Goal: Task Accomplishment & Management: Use online tool/utility

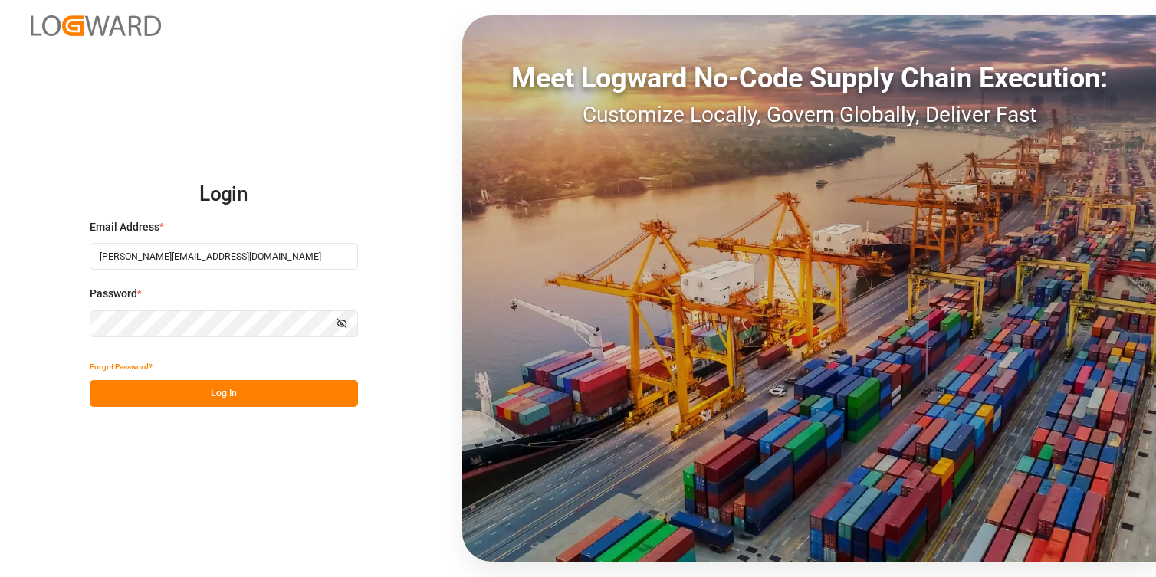
click at [238, 393] on button "Log In" at bounding box center [224, 393] width 268 height 27
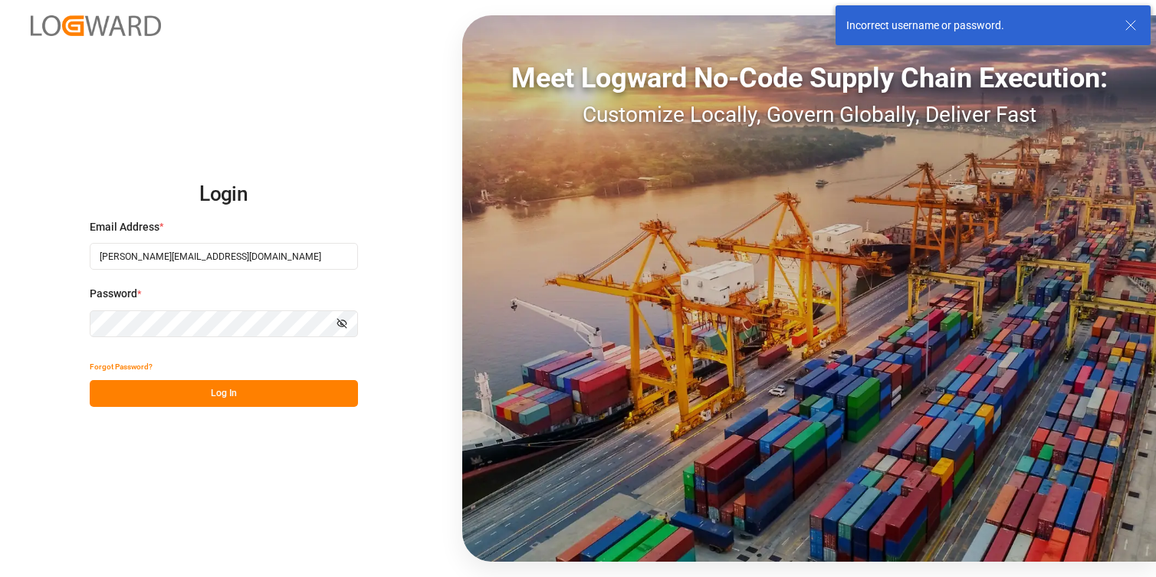
click at [1134, 31] on icon at bounding box center [1130, 25] width 18 height 18
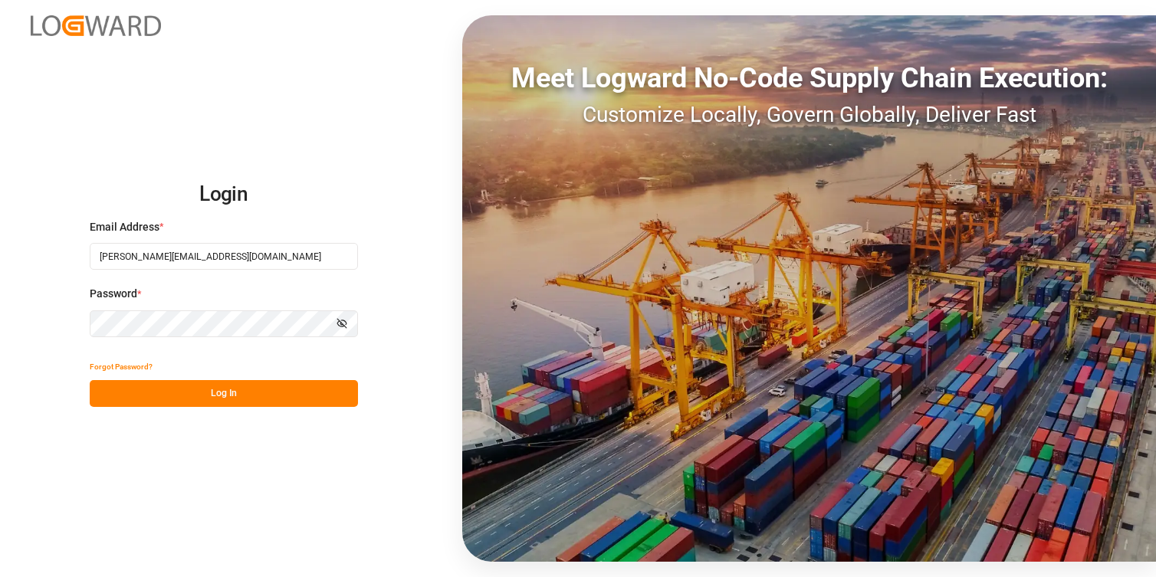
click at [346, 217] on h2 "Login" at bounding box center [224, 194] width 268 height 49
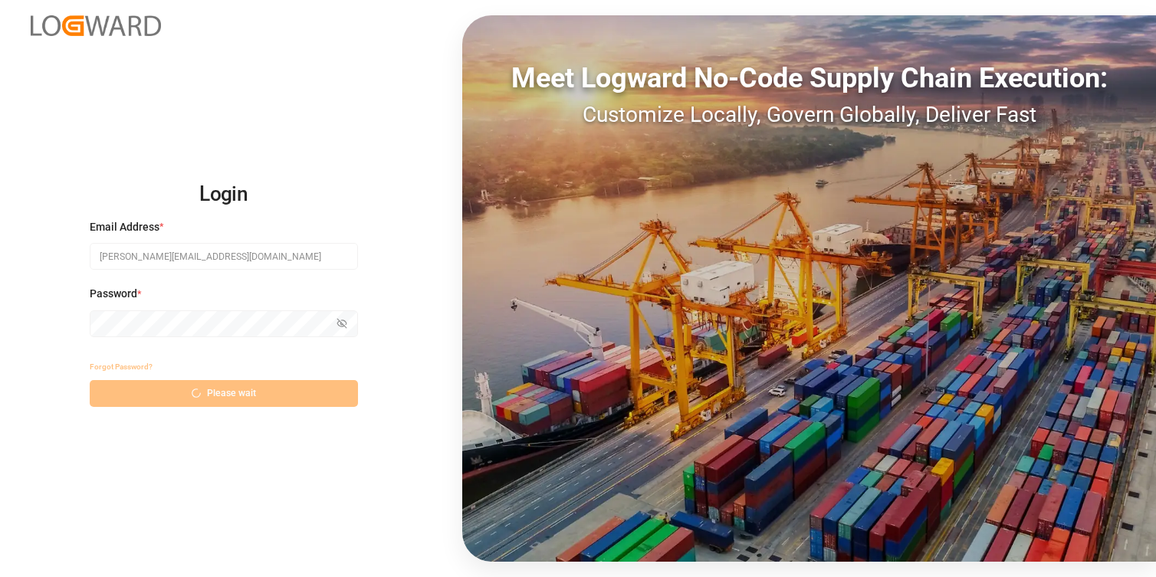
click at [212, 401] on div "Forgot Password? Please wait" at bounding box center [224, 380] width 268 height 54
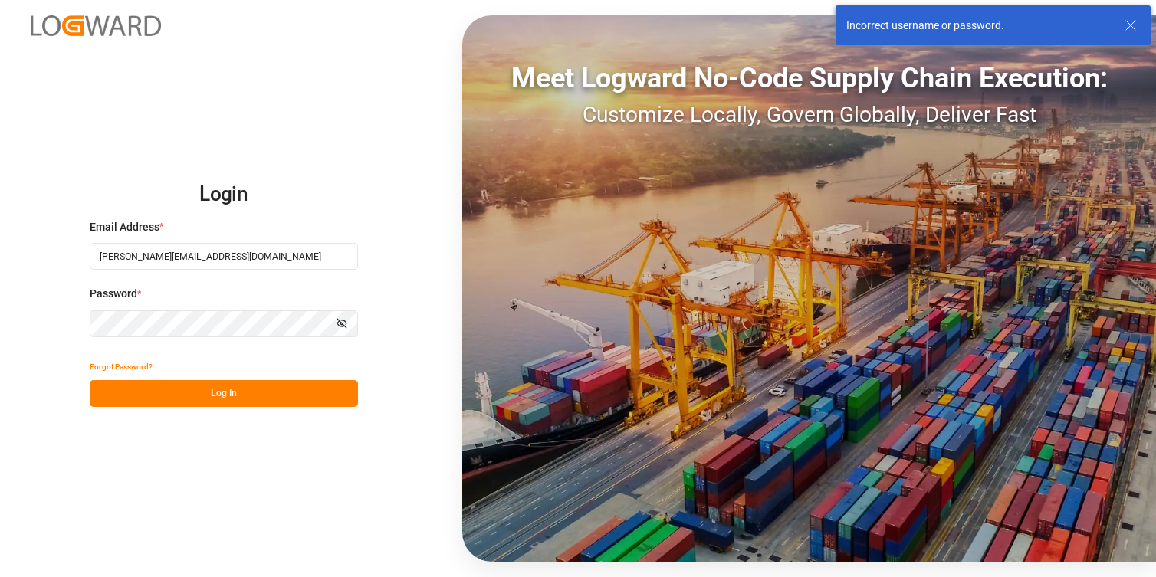
click at [369, 202] on div "Login Email Address * [PERSON_NAME][EMAIL_ADDRESS][DOMAIN_NAME] Password * Show…" at bounding box center [578, 288] width 1156 height 577
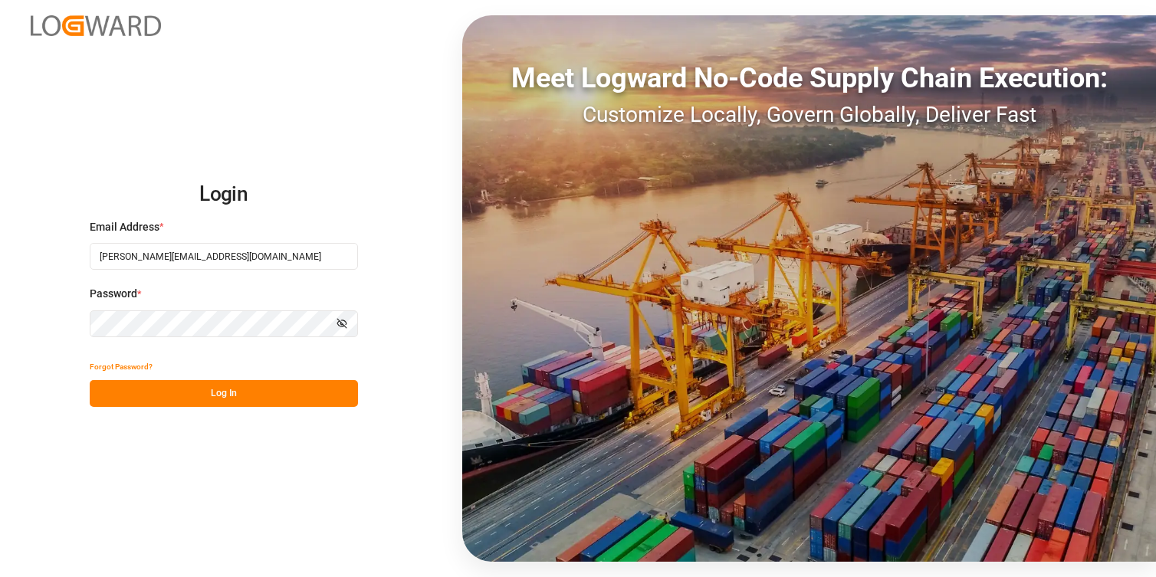
click at [402, 287] on div "Login Email Address * [PERSON_NAME][EMAIL_ADDRESS][DOMAIN_NAME] Password * Show…" at bounding box center [578, 288] width 1156 height 577
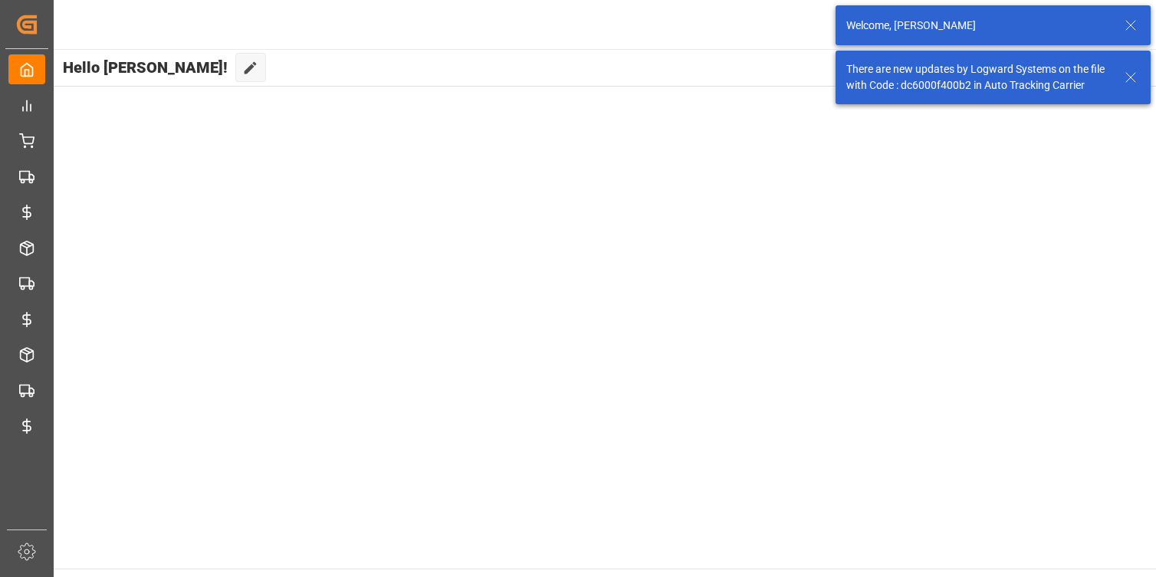
click at [1128, 16] on icon at bounding box center [1130, 25] width 18 height 18
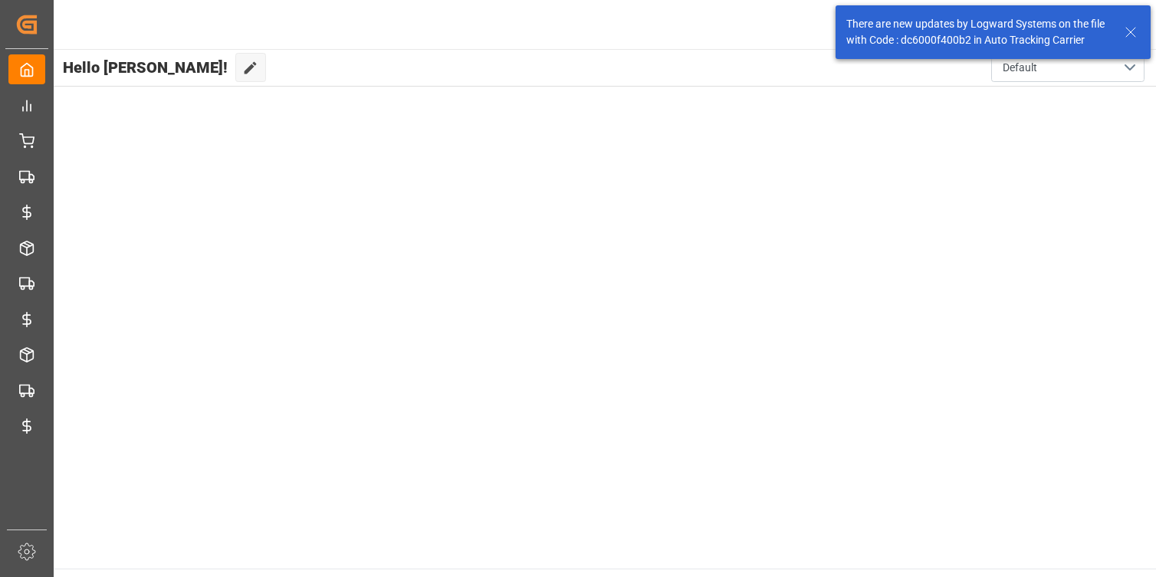
click at [1136, 29] on icon at bounding box center [1130, 32] width 18 height 18
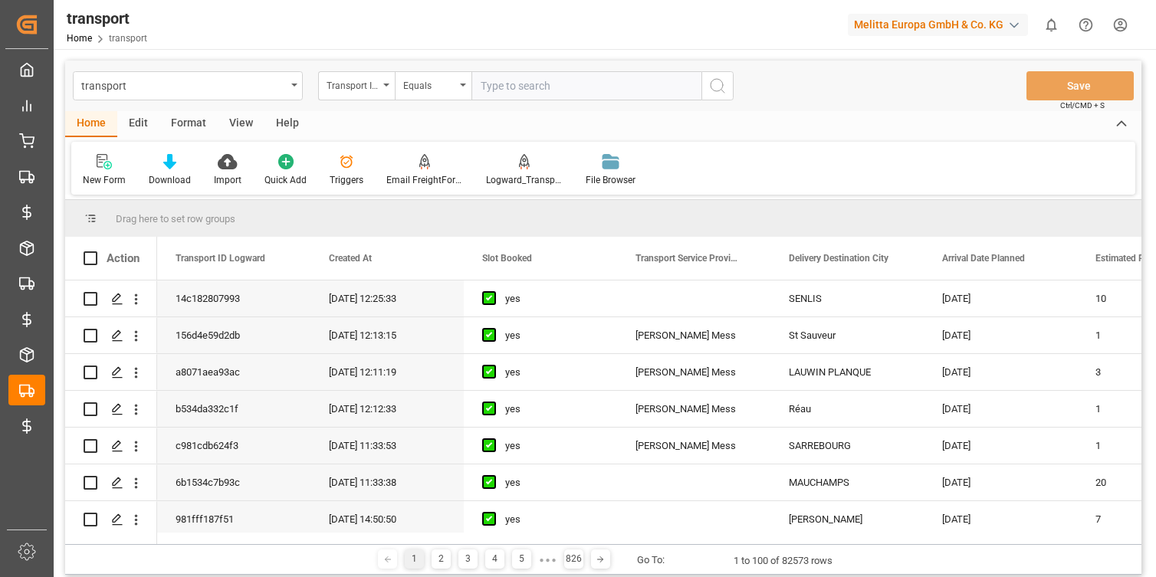
scroll to position [177, 0]
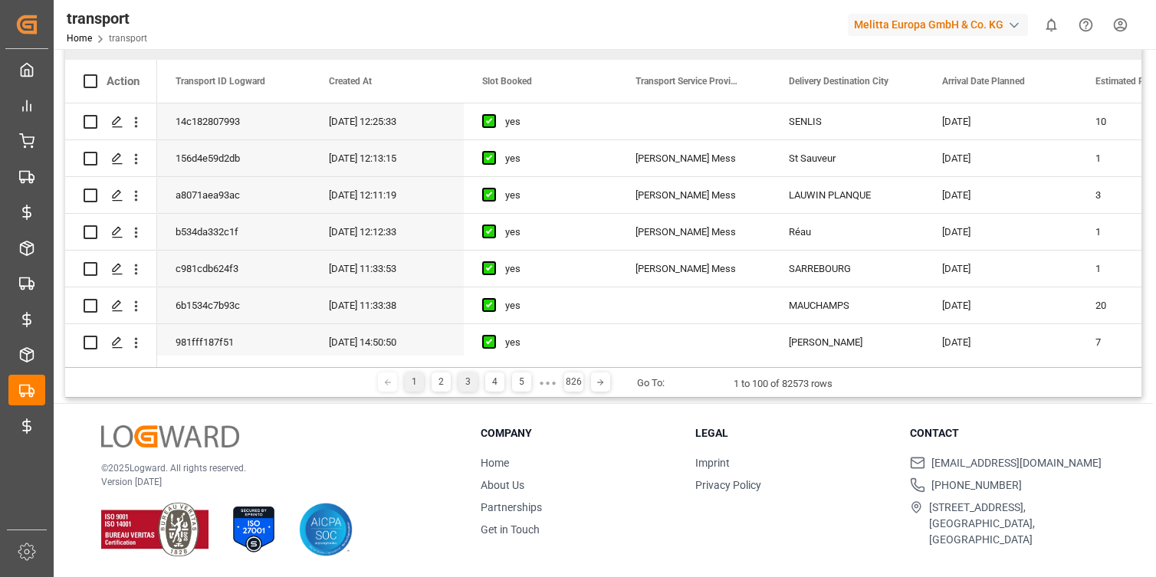
click at [462, 385] on div "3" at bounding box center [467, 382] width 19 height 19
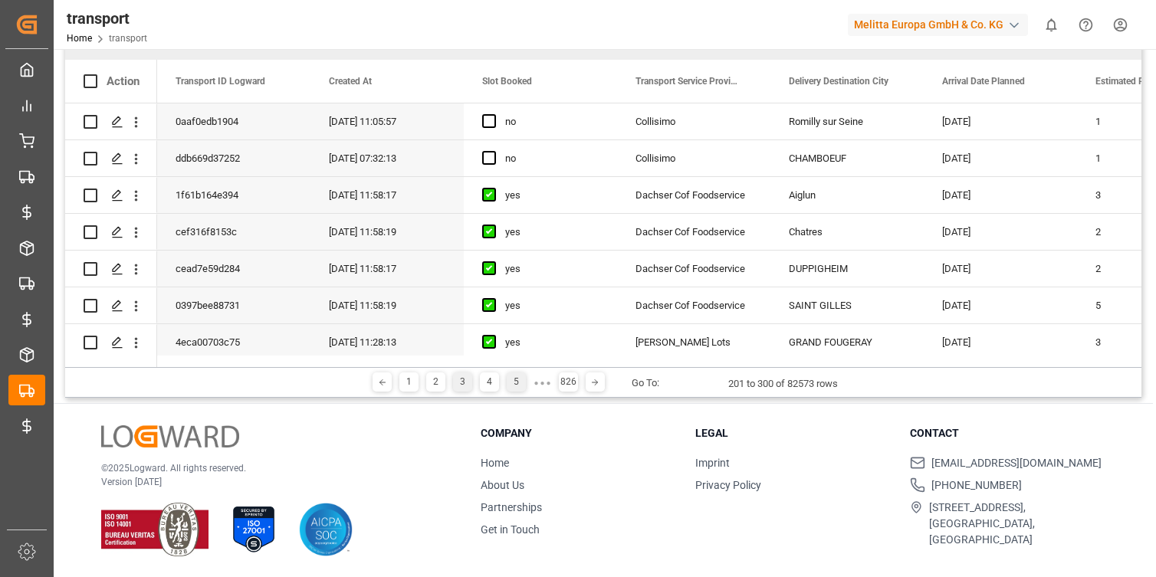
click at [513, 382] on div "5" at bounding box center [516, 382] width 19 height 19
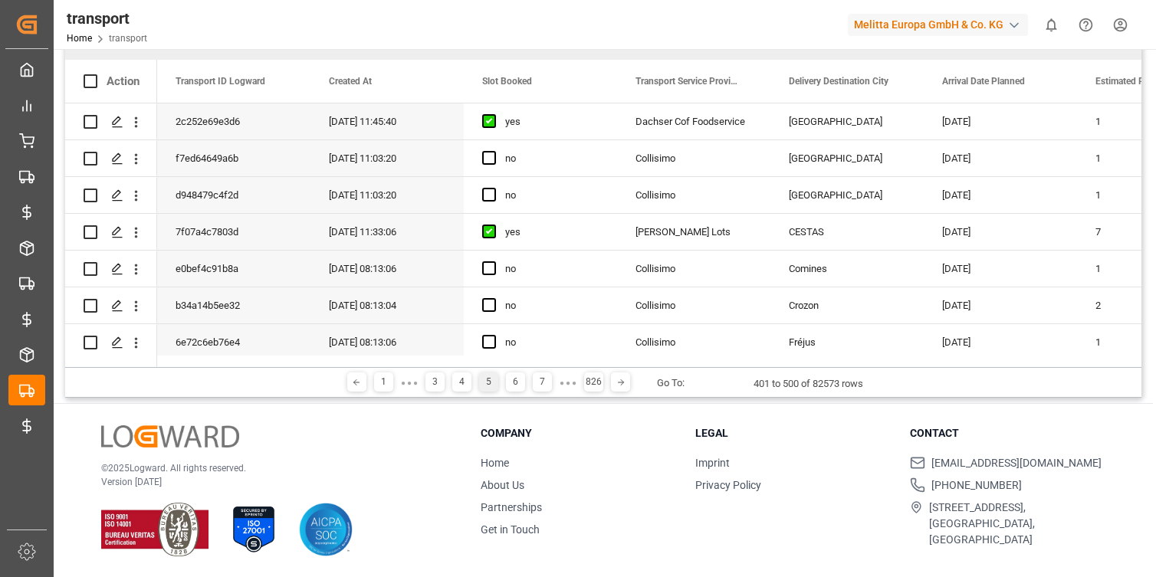
scroll to position [0, 0]
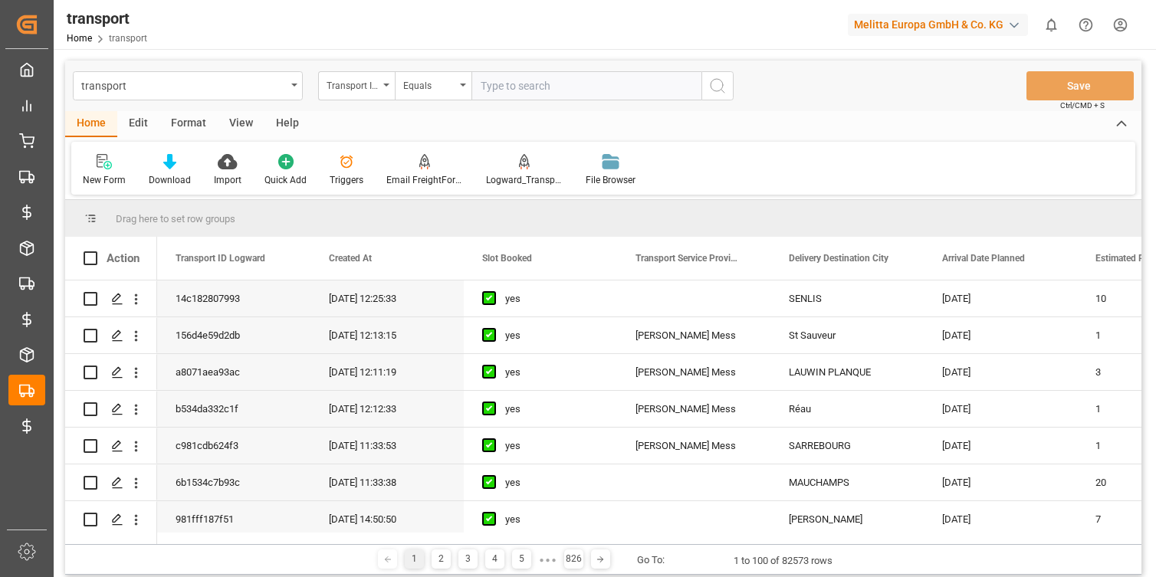
click at [757, 192] on div "New Form Download Import Quick Add Triggers Email FreightForwarders Logward_Tra…" at bounding box center [603, 168] width 1064 height 53
click at [765, 124] on div "Home Edit Format View Help" at bounding box center [603, 124] width 1076 height 26
click at [1124, 120] on icon at bounding box center [1121, 124] width 17 height 18
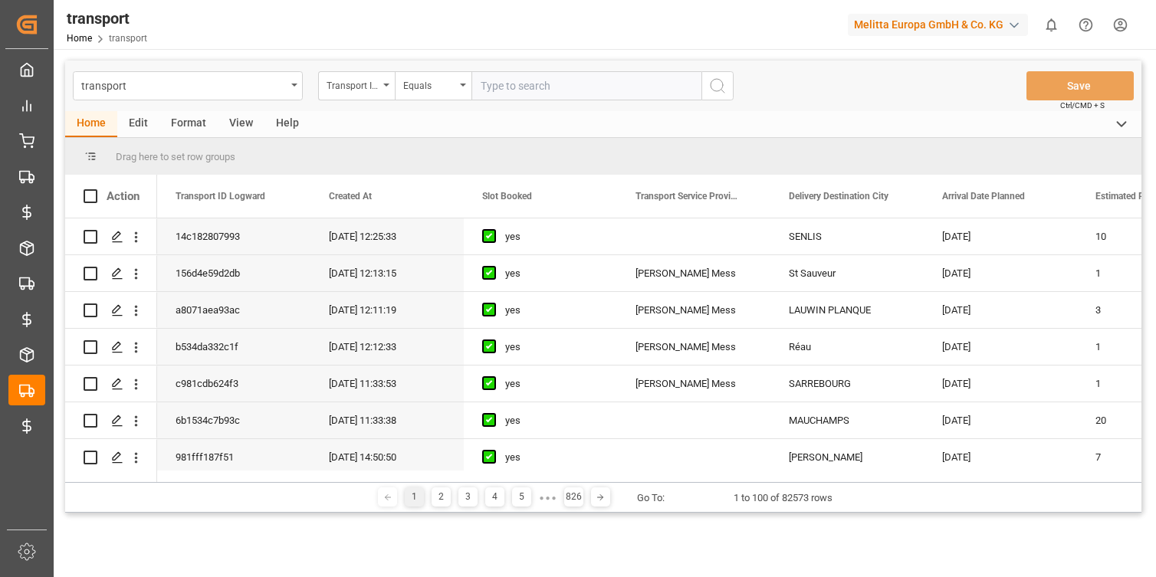
click at [1124, 120] on icon at bounding box center [1121, 124] width 17 height 18
